Goal: Contribute content: Contribute content

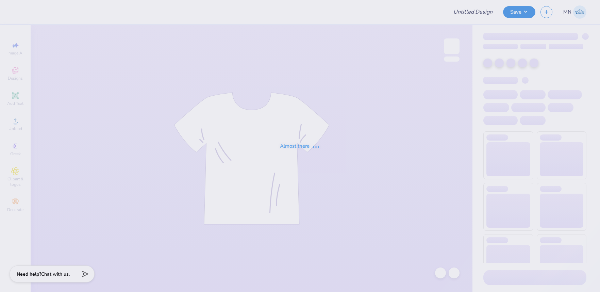
type input "gpji family weekend"
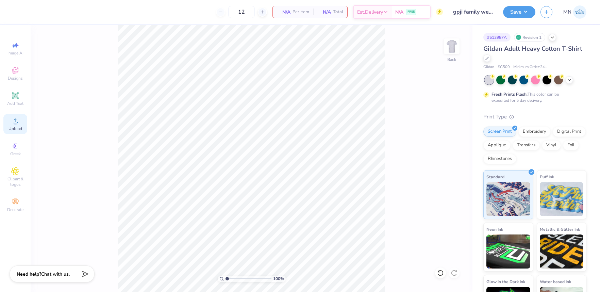
drag, startPoint x: 7, startPoint y: 120, endPoint x: 12, endPoint y: 120, distance: 5.1
click at [7, 120] on div "Upload" at bounding box center [15, 124] width 24 height 20
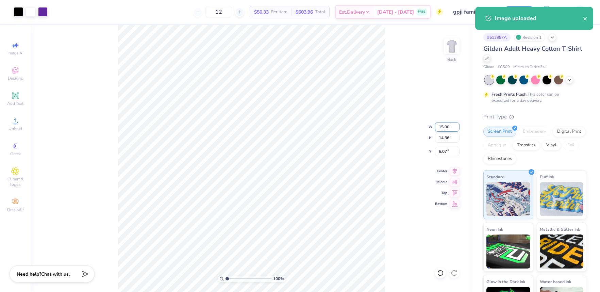
click at [448, 126] on input "15.00" at bounding box center [447, 127] width 24 height 10
type input "12.00"
type input "11.49"
click at [447, 152] on input "7.50" at bounding box center [447, 152] width 24 height 10
type input "3.00"
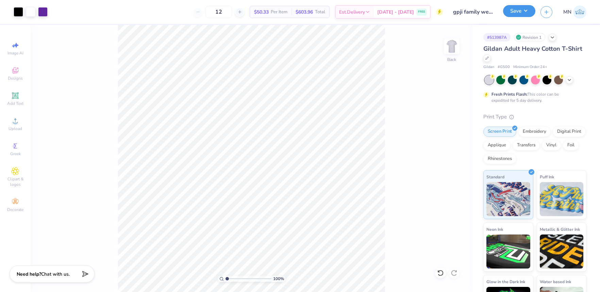
click at [515, 11] on button "Save" at bounding box center [519, 11] width 32 height 12
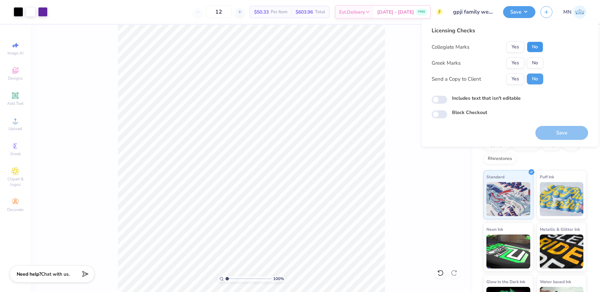
click at [535, 48] on button "No" at bounding box center [535, 46] width 16 height 11
click at [519, 65] on button "Yes" at bounding box center [515, 62] width 18 height 11
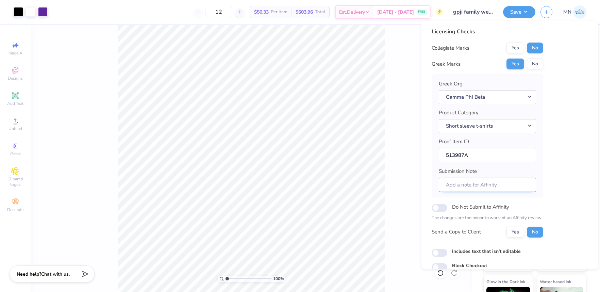
scroll to position [31, 0]
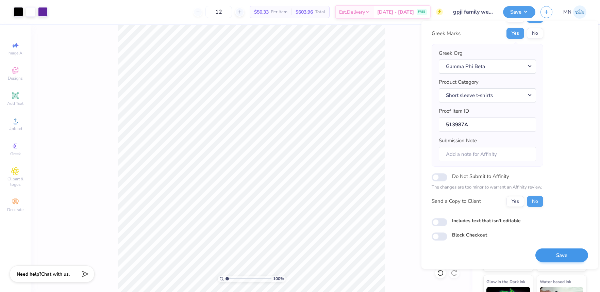
click at [566, 262] on div "Licensing Checks Collegiate Marks Yes No Greek Marks Yes No Greek Org Gamma Phi…" at bounding box center [509, 145] width 177 height 248
drag, startPoint x: 566, startPoint y: 259, endPoint x: 526, endPoint y: 211, distance: 62.0
click at [566, 259] on button "Save" at bounding box center [561, 255] width 53 height 14
